Goal: Task Accomplishment & Management: Complete application form

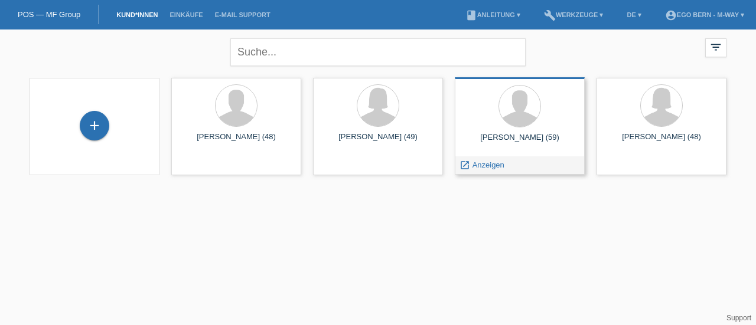
click at [515, 154] on div "Christoph Stähli (59) launch Anzeigen" at bounding box center [520, 125] width 130 height 97
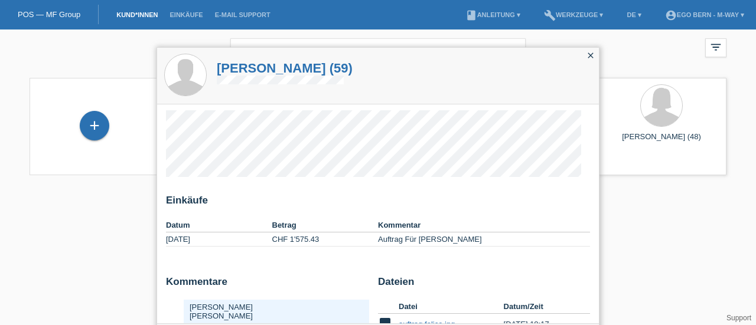
click at [583, 53] on div "close" at bounding box center [590, 56] width 17 height 17
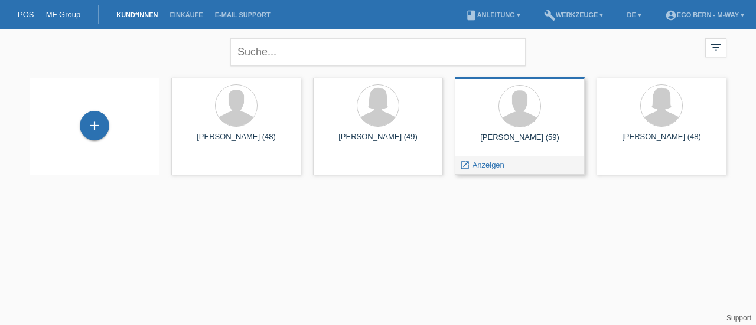
click at [466, 155] on div "[PERSON_NAME] (59) launch Anzeigen" at bounding box center [520, 125] width 130 height 97
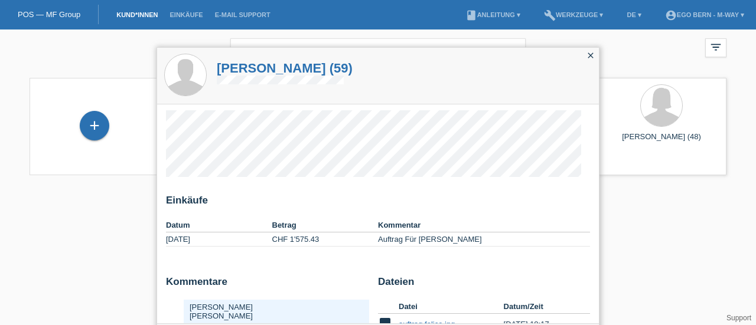
click at [592, 54] on icon "close" at bounding box center [590, 55] width 9 height 9
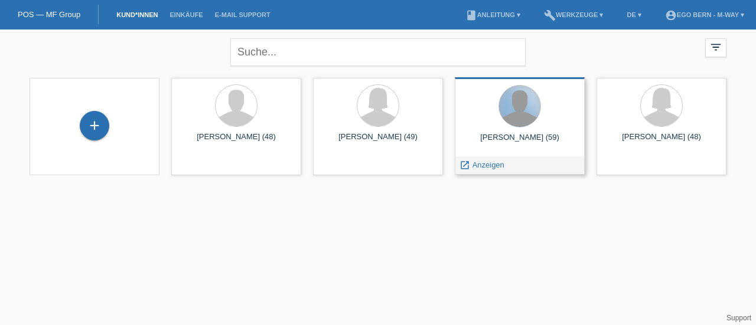
click at [514, 95] on div at bounding box center [519, 106] width 41 height 41
click at [491, 168] on span "Anzeigen" at bounding box center [488, 165] width 32 height 9
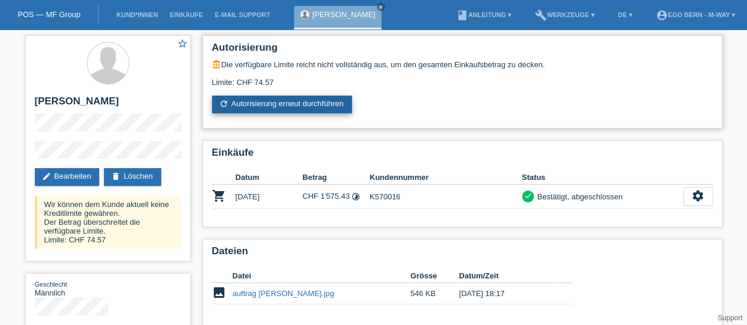
click at [247, 103] on link "refresh Autorisierung erneut durchführen" at bounding box center [282, 105] width 140 height 18
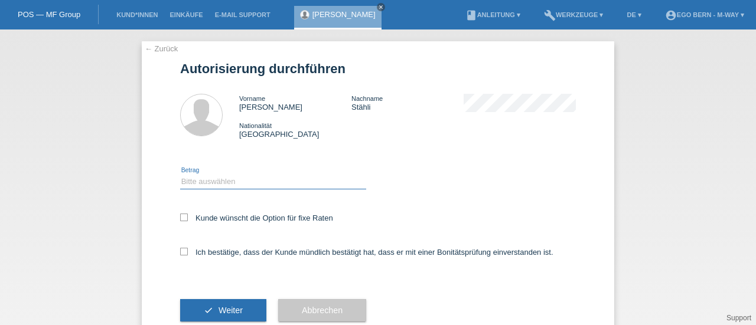
click at [230, 183] on select "Bitte auswählen CHF 1.00 - CHF 499.00 CHF 500.00 - CHF 1'999.00 CHF 2'000.00 - …" at bounding box center [273, 182] width 186 height 14
select select "2"
click at [180, 175] on select "Bitte auswählen CHF 1.00 - CHF 499.00 CHF 500.00 - CHF 1'999.00 CHF 2'000.00 - …" at bounding box center [273, 182] width 186 height 14
click at [180, 220] on icon at bounding box center [184, 218] width 8 height 8
click at [180, 220] on input "Kunde wünscht die Option für fixe Raten" at bounding box center [184, 218] width 8 height 8
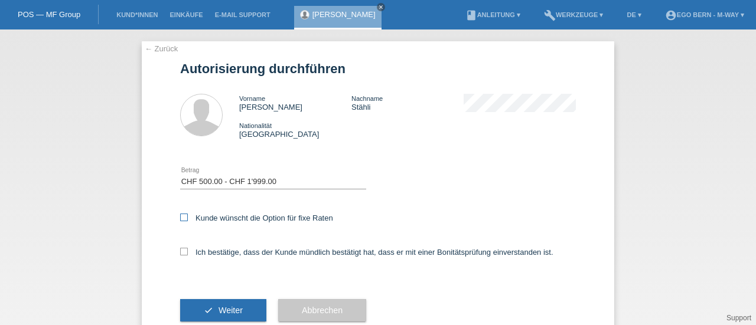
checkbox input "true"
click at [180, 252] on icon at bounding box center [184, 252] width 8 height 8
click at [180, 252] on input "Ich bestätige, dass der Kunde mündlich bestätigt hat, dass er mit einer Bonität…" at bounding box center [184, 252] width 8 height 8
checkbox input "true"
click at [207, 305] on button "check Weiter" at bounding box center [223, 310] width 86 height 22
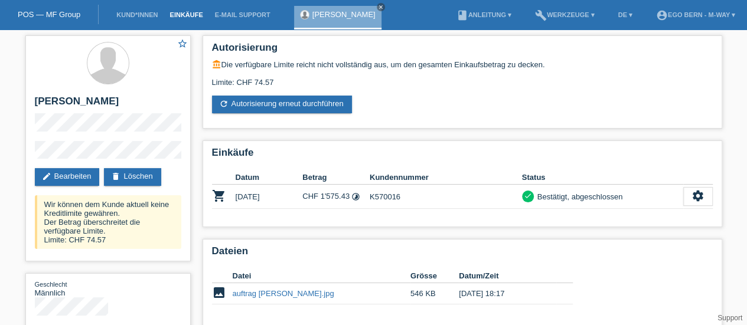
click at [170, 15] on link "Einkäufe" at bounding box center [186, 14] width 45 height 7
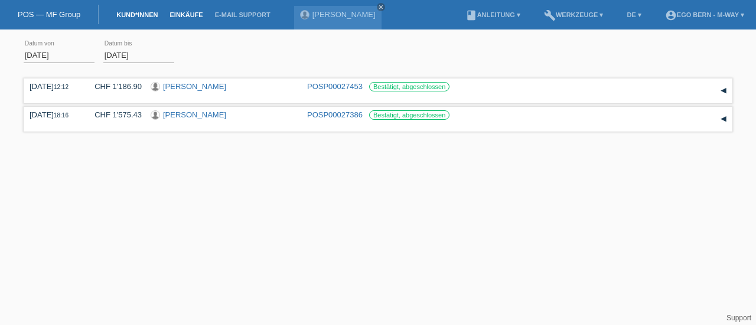
click at [138, 15] on link "Kund*innen" at bounding box center [136, 14] width 53 height 7
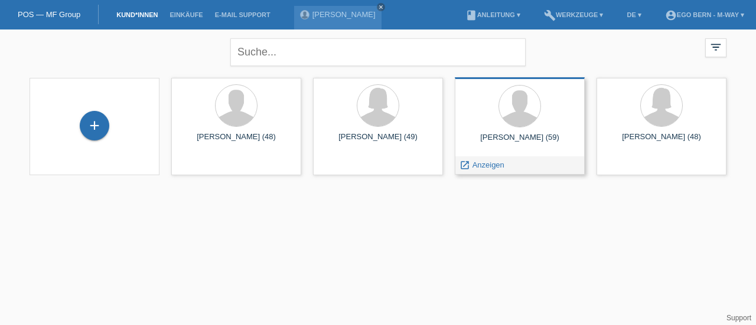
click at [532, 130] on div "[PERSON_NAME] (59) launch Anzeigen" at bounding box center [520, 125] width 130 height 97
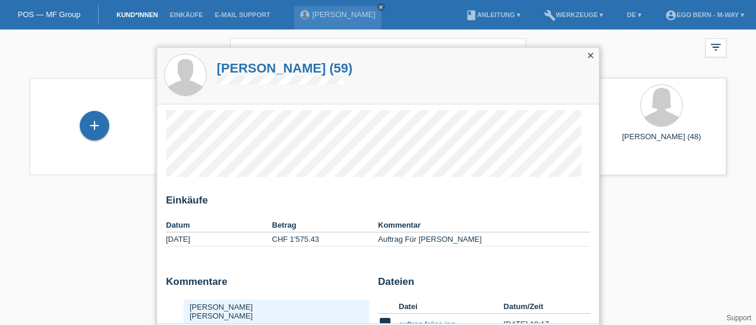
scroll to position [30, 0]
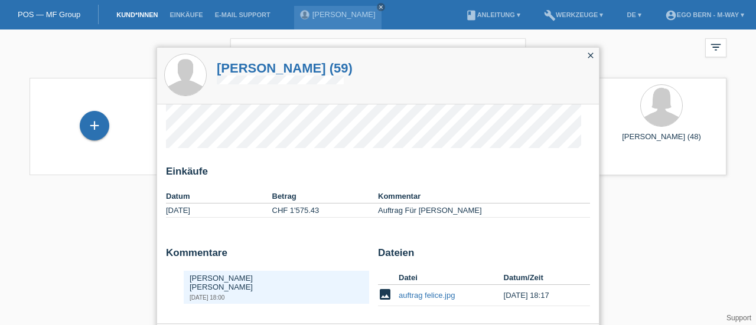
click at [593, 55] on icon "close" at bounding box center [590, 55] width 9 height 9
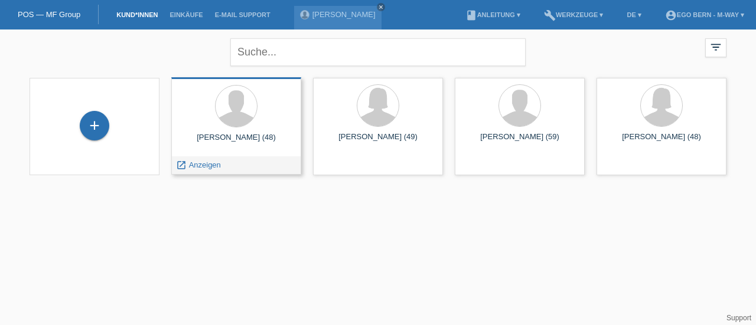
click at [255, 130] on div "[PERSON_NAME] (48) launch Anzeigen" at bounding box center [236, 125] width 130 height 97
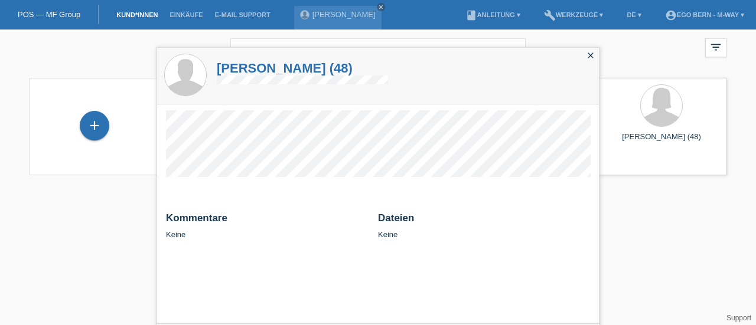
click at [65, 190] on html "POS — MF Group Kund*innen Einkäufe E-Mail Support [PERSON_NAME] close menu" at bounding box center [378, 95] width 756 height 190
click at [586, 54] on icon "close" at bounding box center [590, 55] width 9 height 9
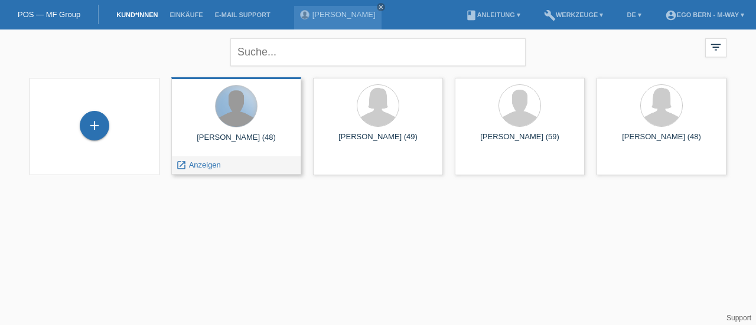
click at [236, 99] on div at bounding box center [236, 106] width 41 height 41
click at [276, 104] on div at bounding box center [236, 107] width 111 height 44
